Goal: Task Accomplishment & Management: Manage account settings

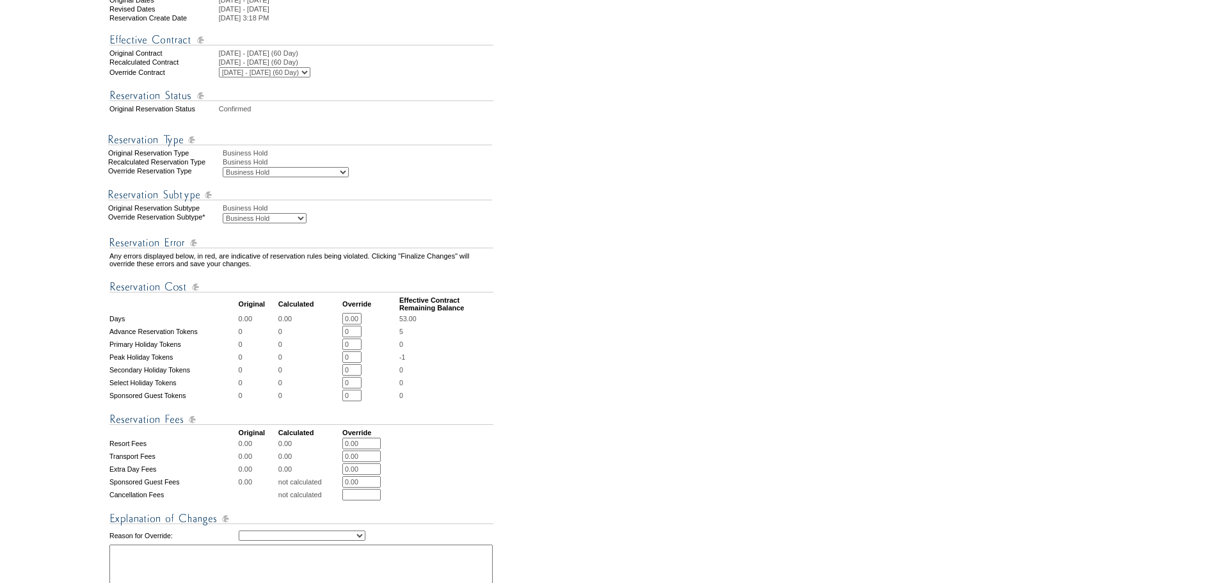
scroll to position [256, 0]
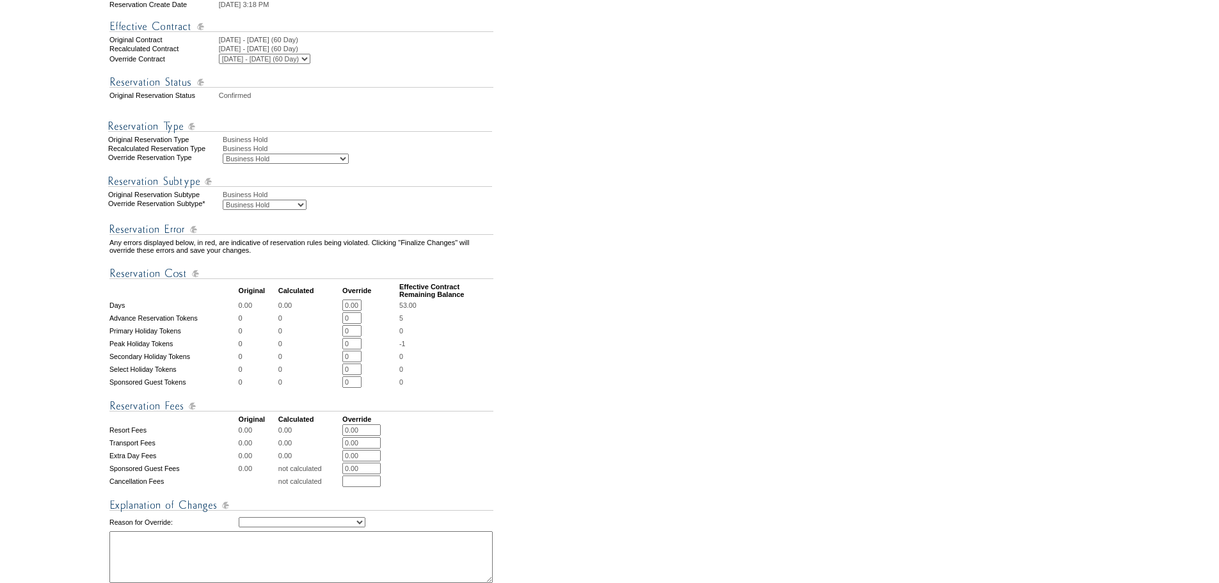
click at [281, 210] on select "Business Hold Pending Prospect Hold" at bounding box center [265, 205] width 84 height 10
select select "PropMaintBusinessHold-PendingProspHold"
click at [223, 210] on select "Business Hold Pending Prospect Hold" at bounding box center [265, 205] width 84 height 10
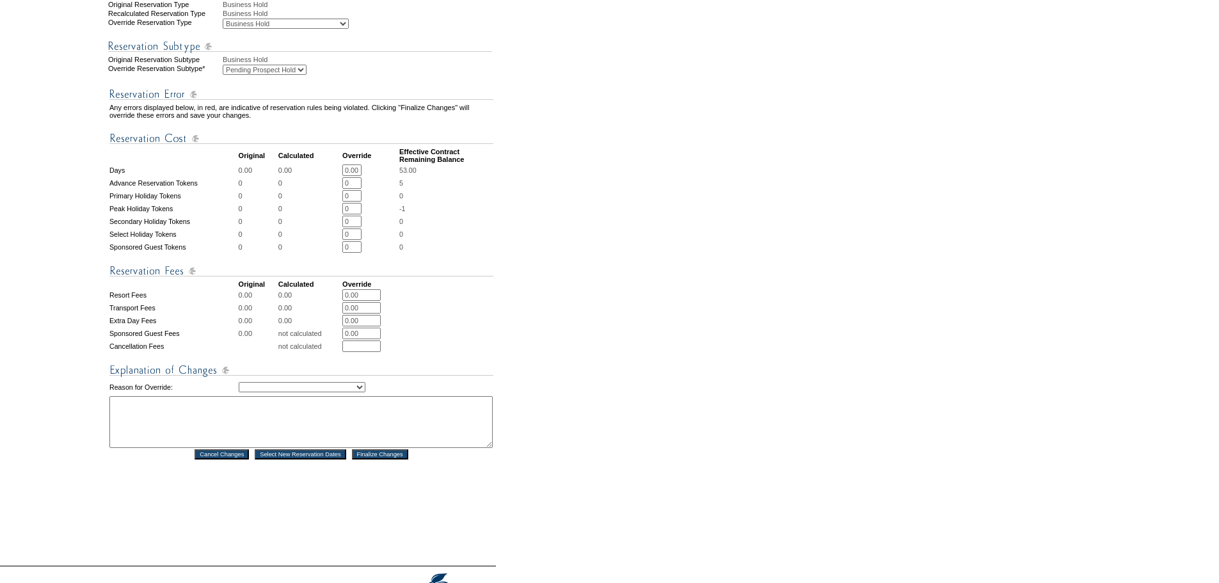
scroll to position [496, 0]
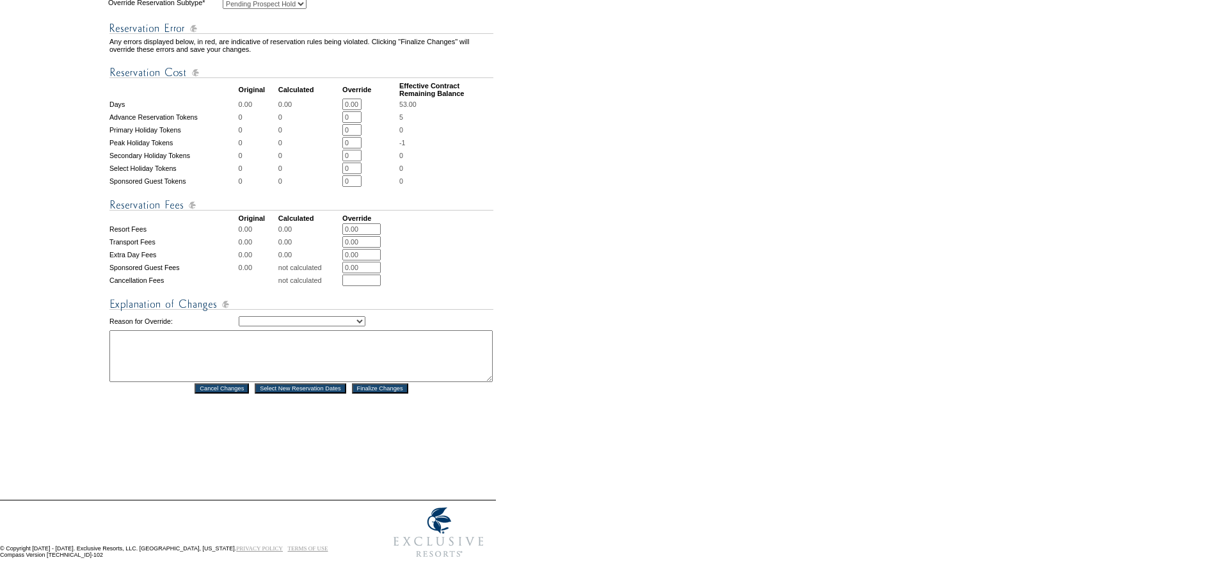
click at [365, 316] on select "Creating Continuous Stay Days Rebooked After Cancellation Editing Occupant Expe…" at bounding box center [302, 321] width 127 height 10
select select "1039"
click at [239, 316] on select "Creating Continuous Stay Days Rebooked After Cancellation Editing Occupant Expe…" at bounding box center [302, 321] width 127 height 10
click at [172, 334] on textarea at bounding box center [300, 356] width 383 height 52
paste textarea "SH: [PERSON_NAME]: [PERSON_NAME]"
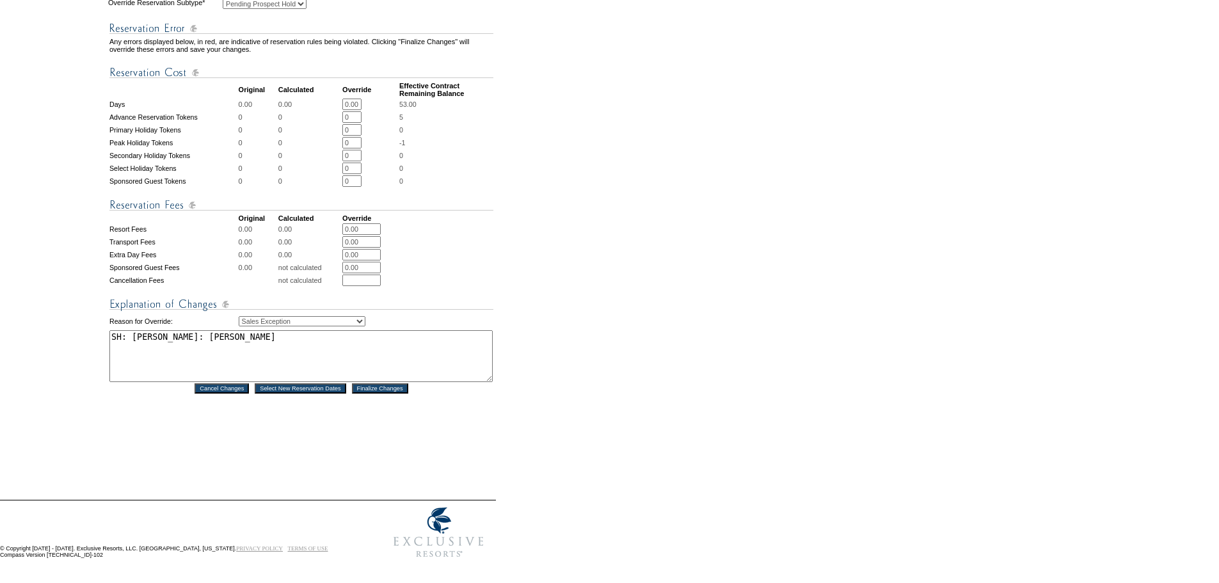
type textarea "SH: [PERSON_NAME]: [PERSON_NAME]"
click at [369, 383] on input "Finalize Changes" at bounding box center [380, 388] width 56 height 10
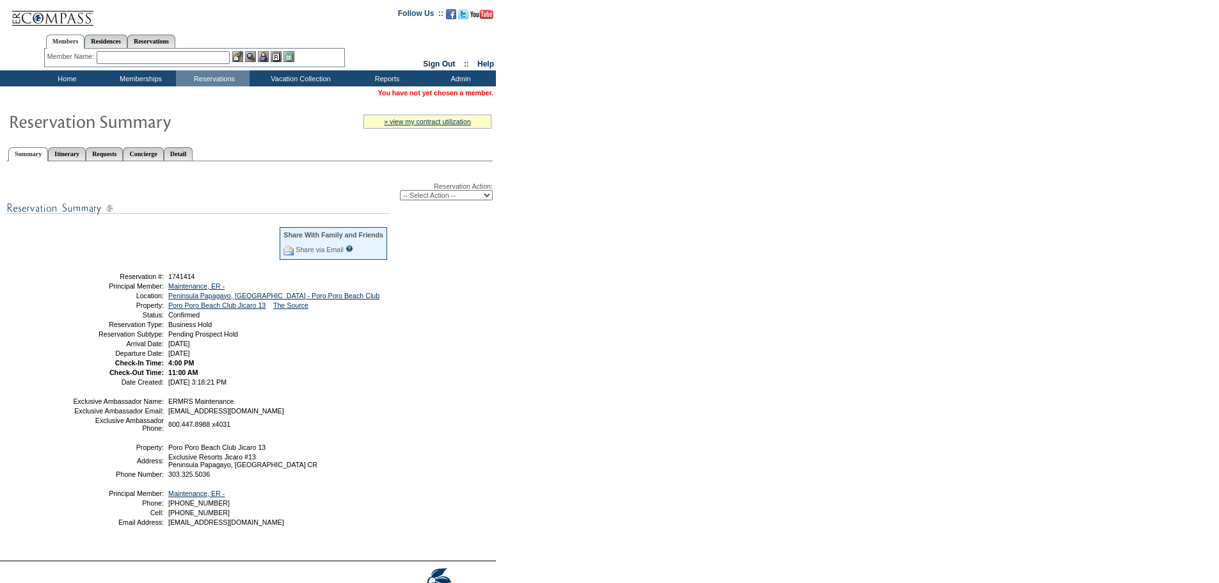
drag, startPoint x: 279, startPoint y: 365, endPoint x: 86, endPoint y: 277, distance: 212.3
click at [86, 277] on tbody "Share With Family and Friends Share via Email Share Reservation Information Ple…" at bounding box center [230, 305] width 316 height 159
copy tbody "Reservation #: 1741414 Principal Member: Maintenance, ER - Location: Peninsula …"
click at [236, 106] on table "» view my contract utilization Current Contract Remaining Balance Contract Peri…" at bounding box center [248, 330] width 496 height 460
click at [61, 81] on td "Home" at bounding box center [66, 78] width 74 height 16
